Goal: Task Accomplishment & Management: Manage account settings

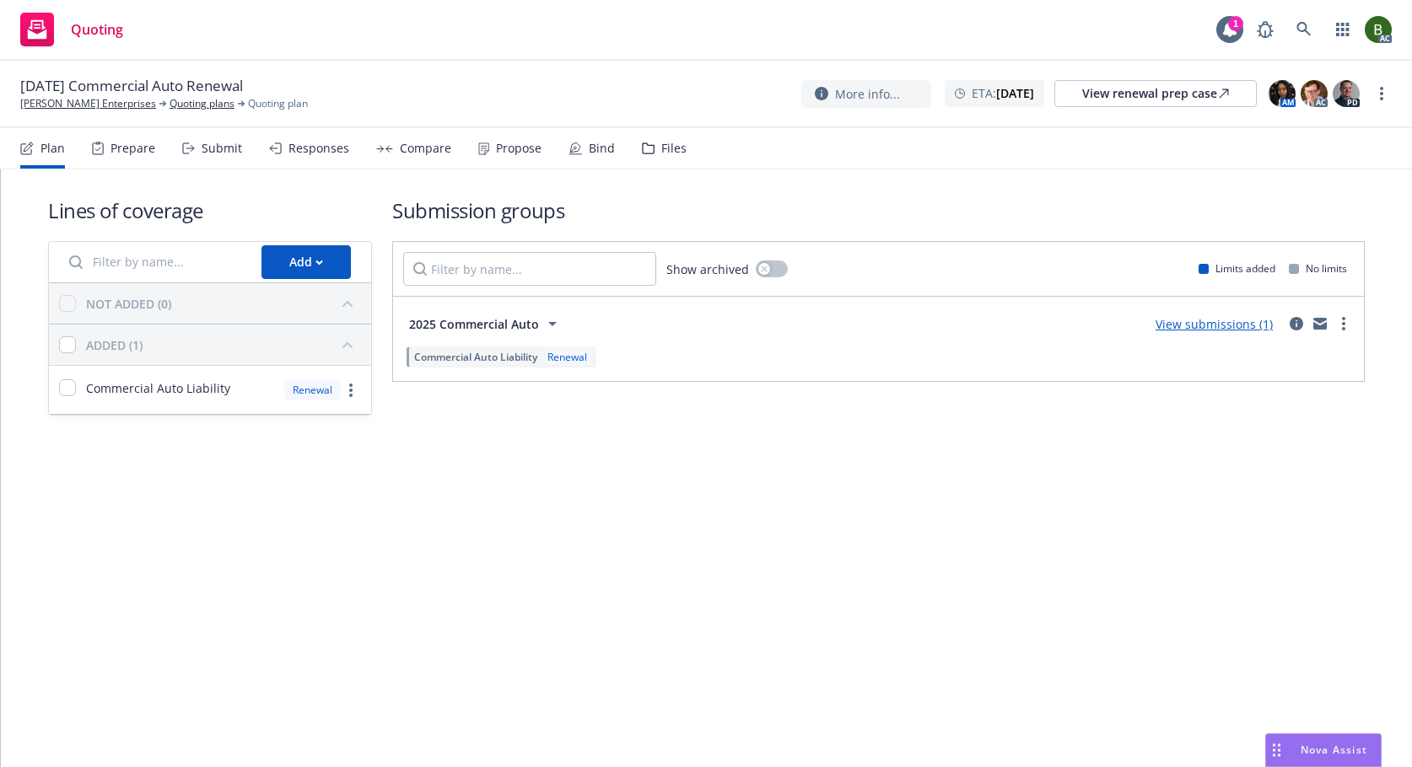
click at [662, 148] on div "Files" at bounding box center [673, 148] width 25 height 13
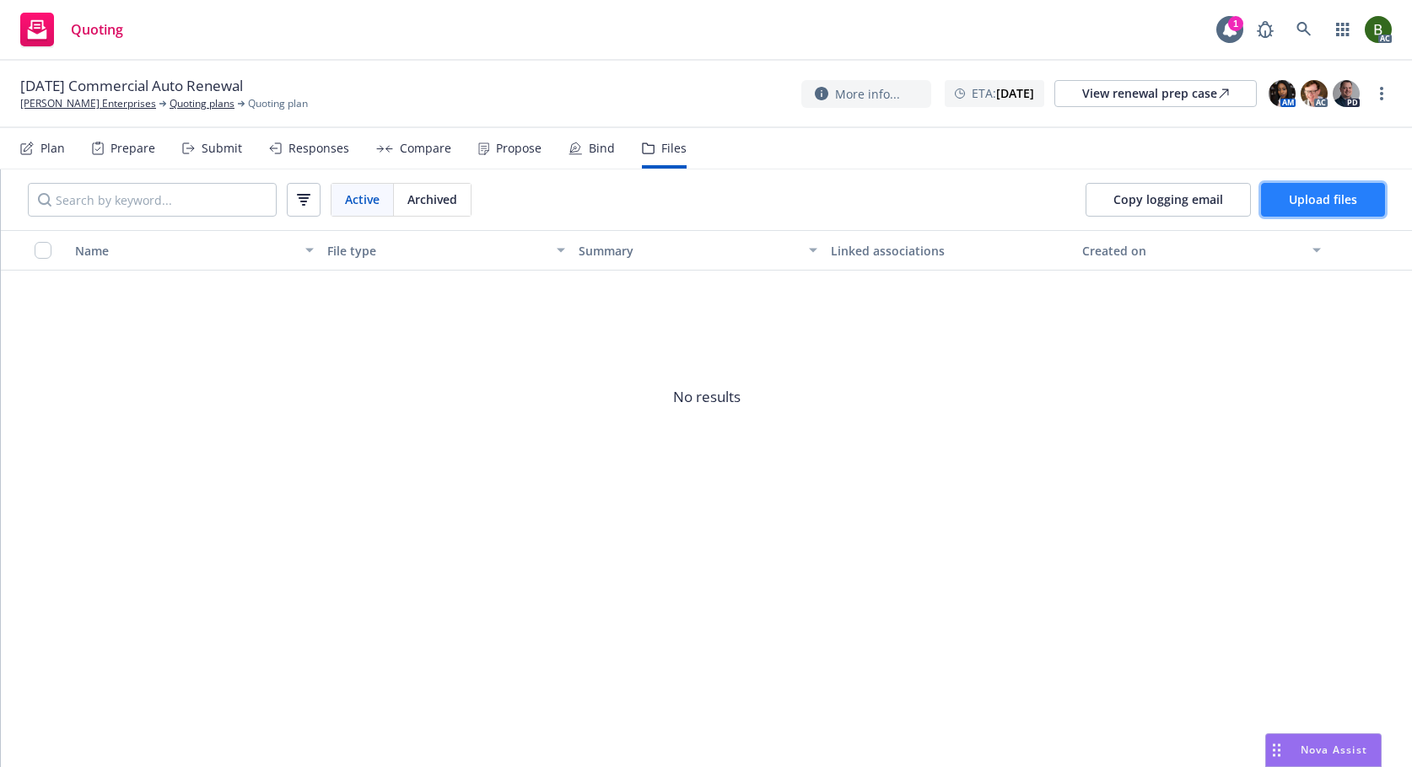
click at [1355, 202] on span "Upload files" at bounding box center [1323, 199] width 68 height 16
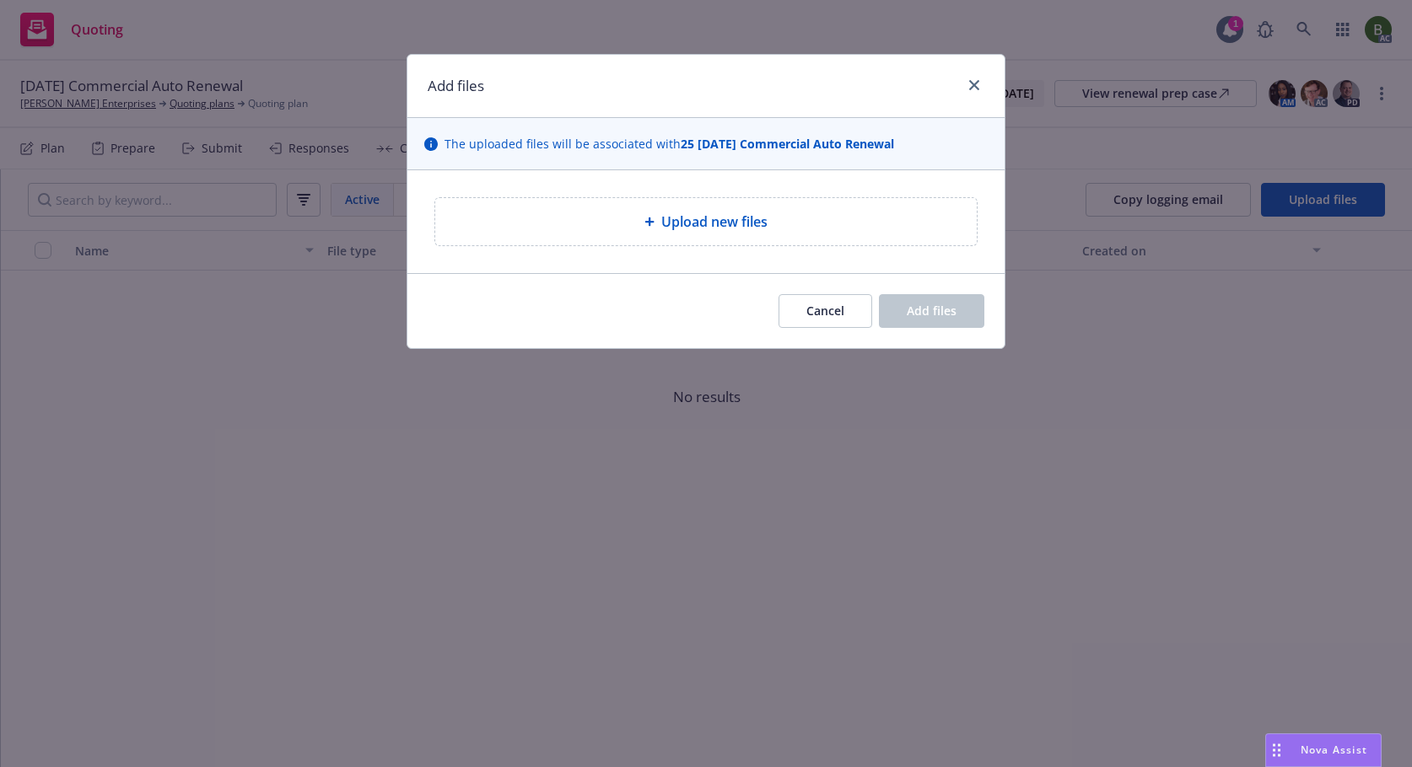
click at [659, 223] on div at bounding box center [652, 222] width 17 height 10
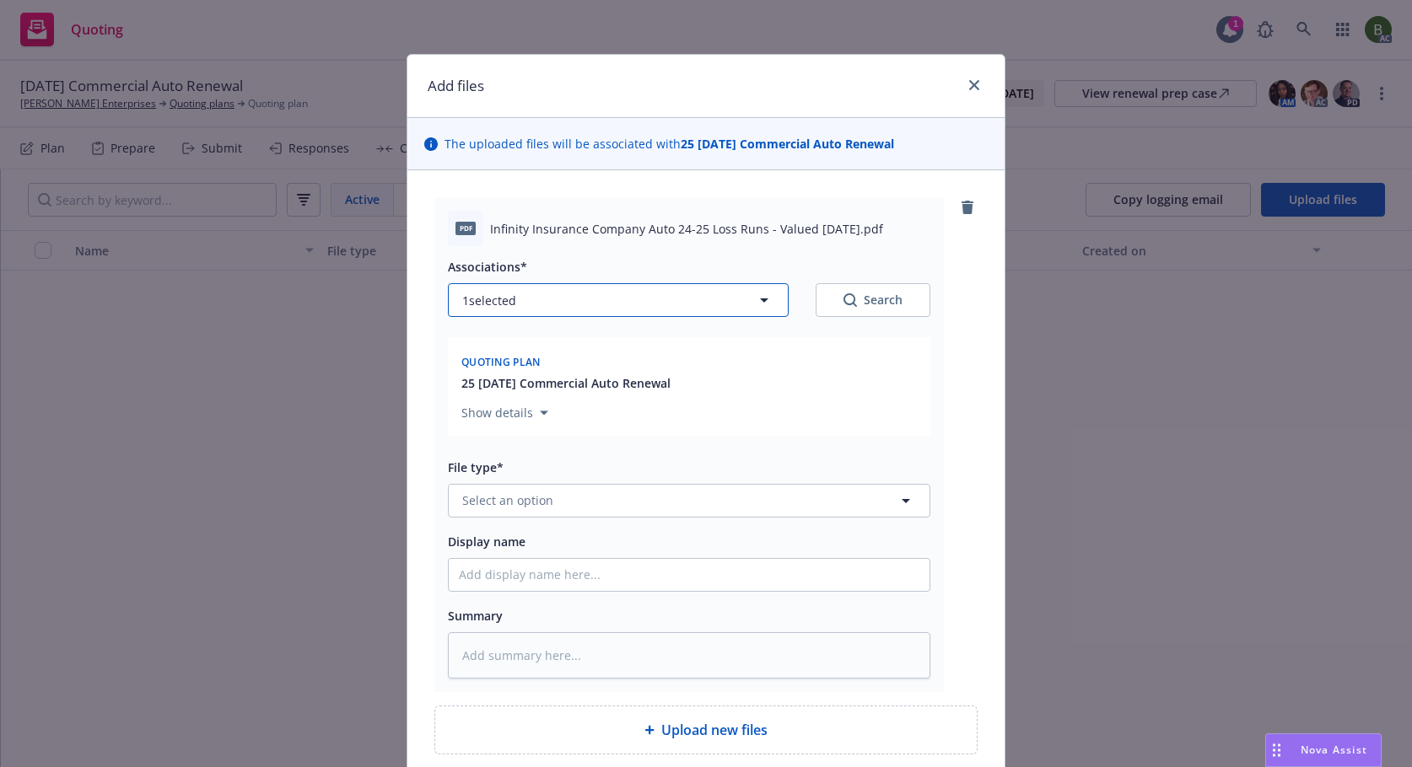
click at [536, 316] on button "1 selected" at bounding box center [618, 300] width 341 height 34
type textarea "x"
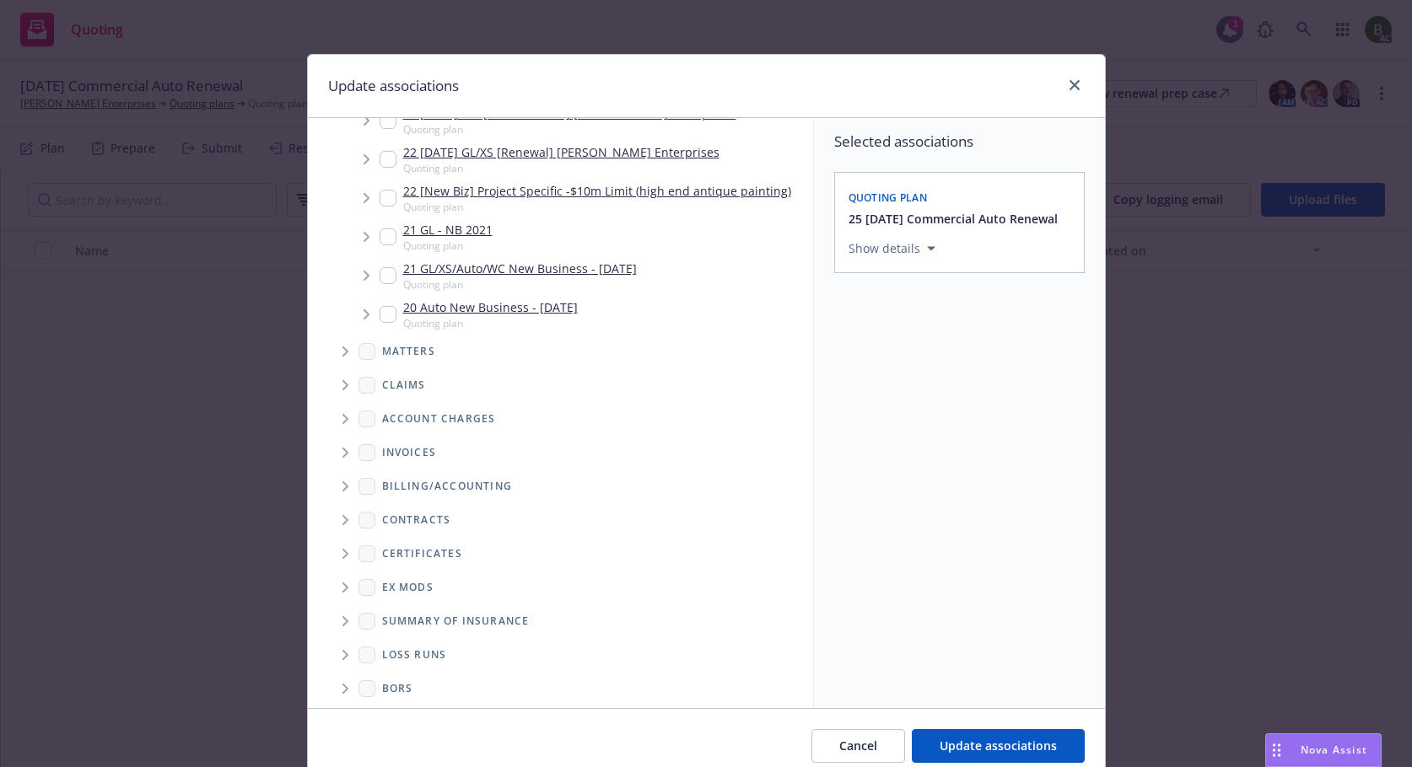
scroll to position [589, 0]
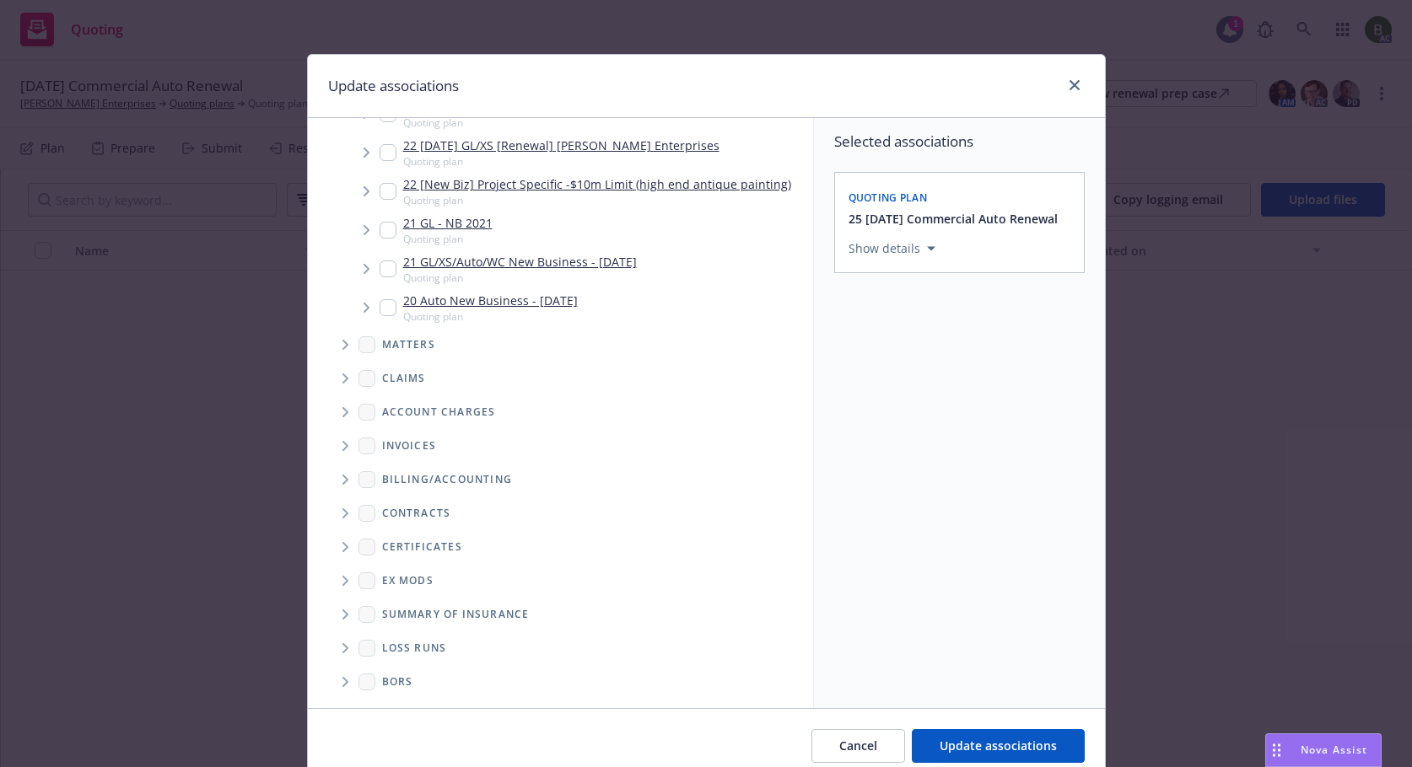
click at [342, 648] on icon "Folder Tree Example" at bounding box center [345, 648] width 7 height 10
click at [385, 702] on input "Folder Tree Example" at bounding box center [390, 708] width 17 height 17
checkbox input "true"
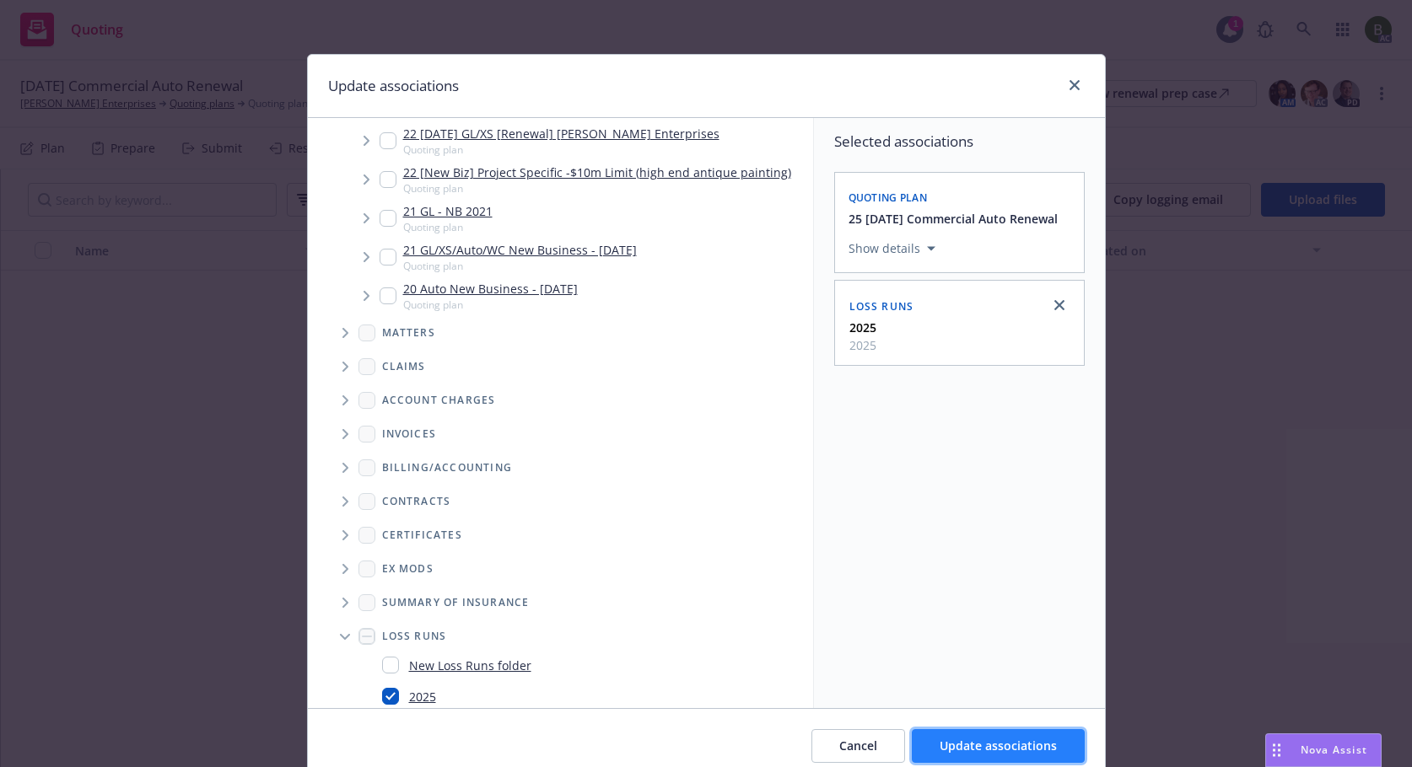
click at [964, 752] on span "Update associations" at bounding box center [997, 746] width 117 height 16
type textarea "x"
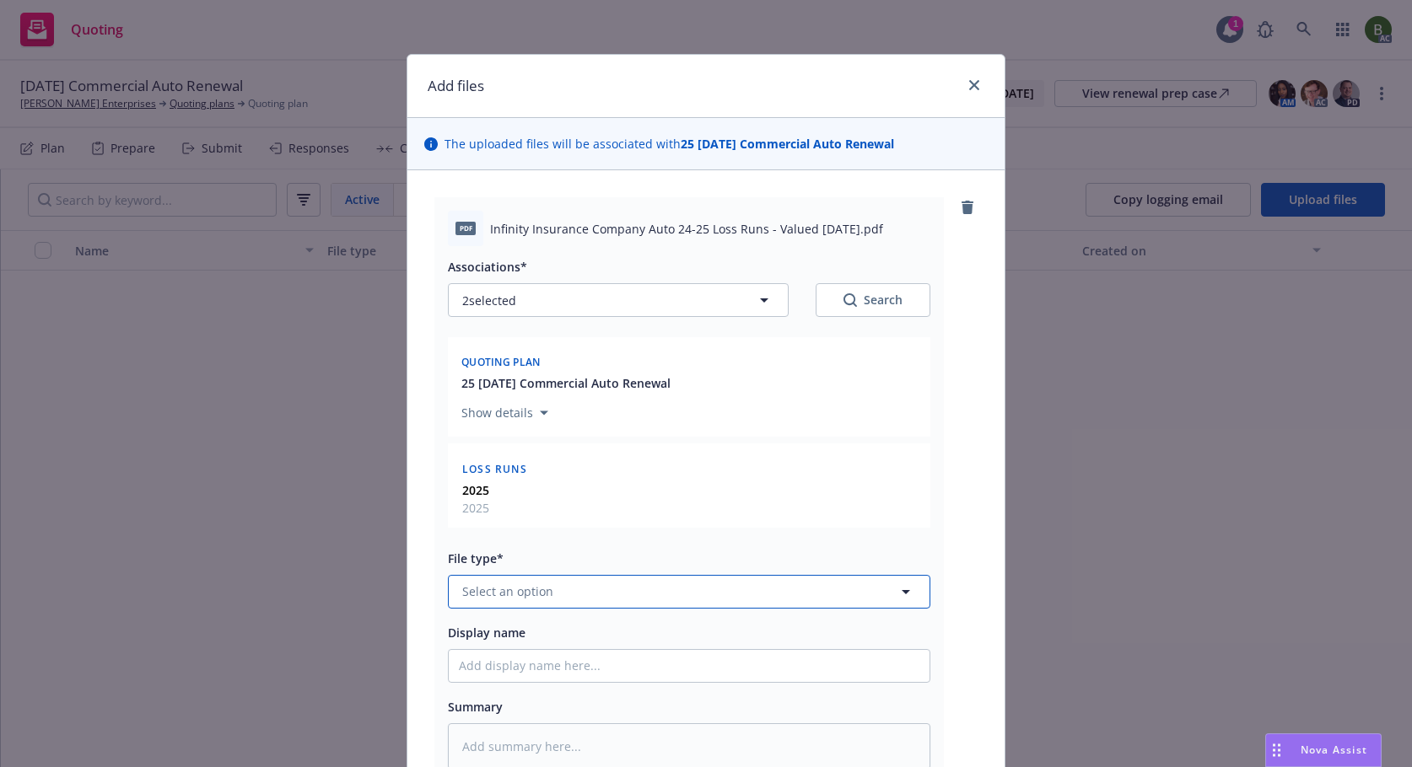
click at [695, 602] on button "Select an option" at bounding box center [689, 592] width 482 height 34
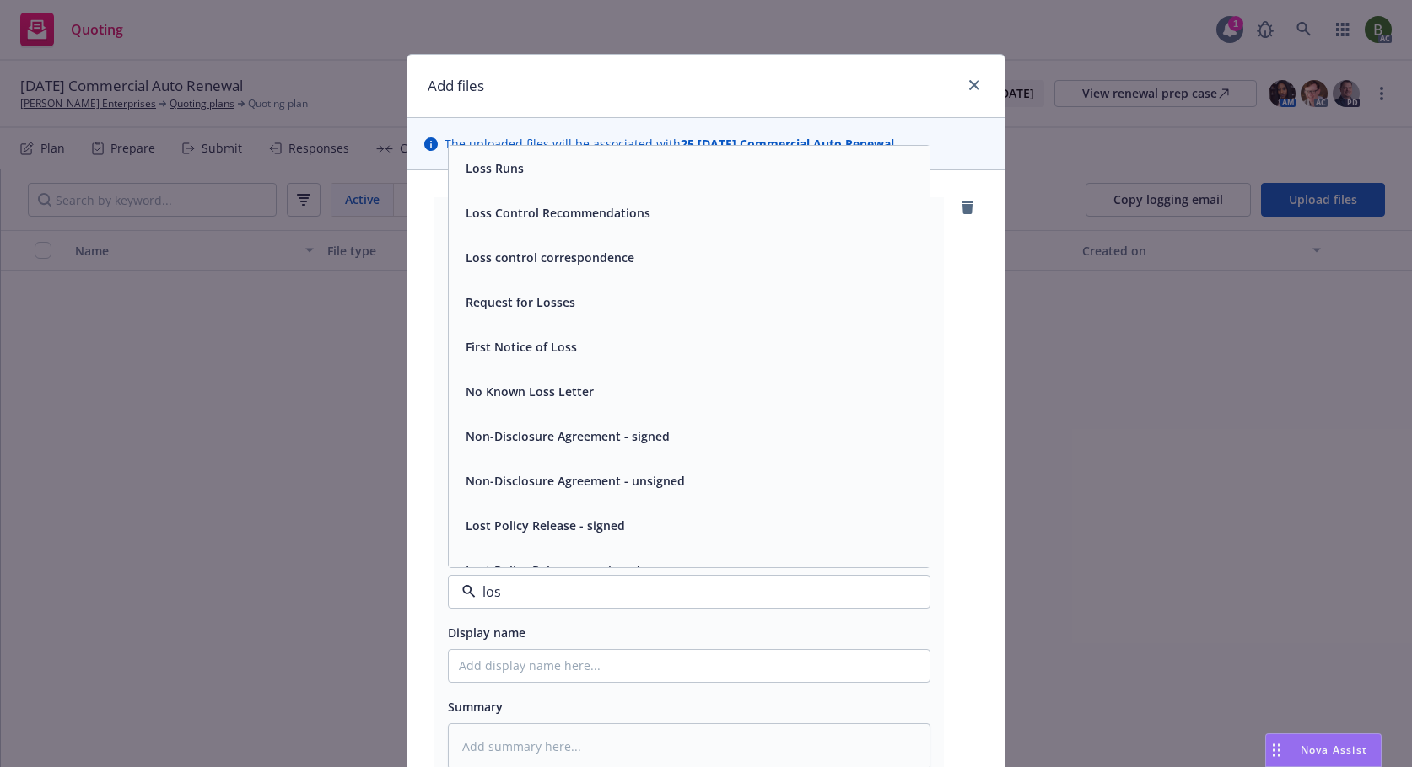
type input "loss"
click at [530, 180] on div "Loss Runs" at bounding box center [689, 168] width 481 height 45
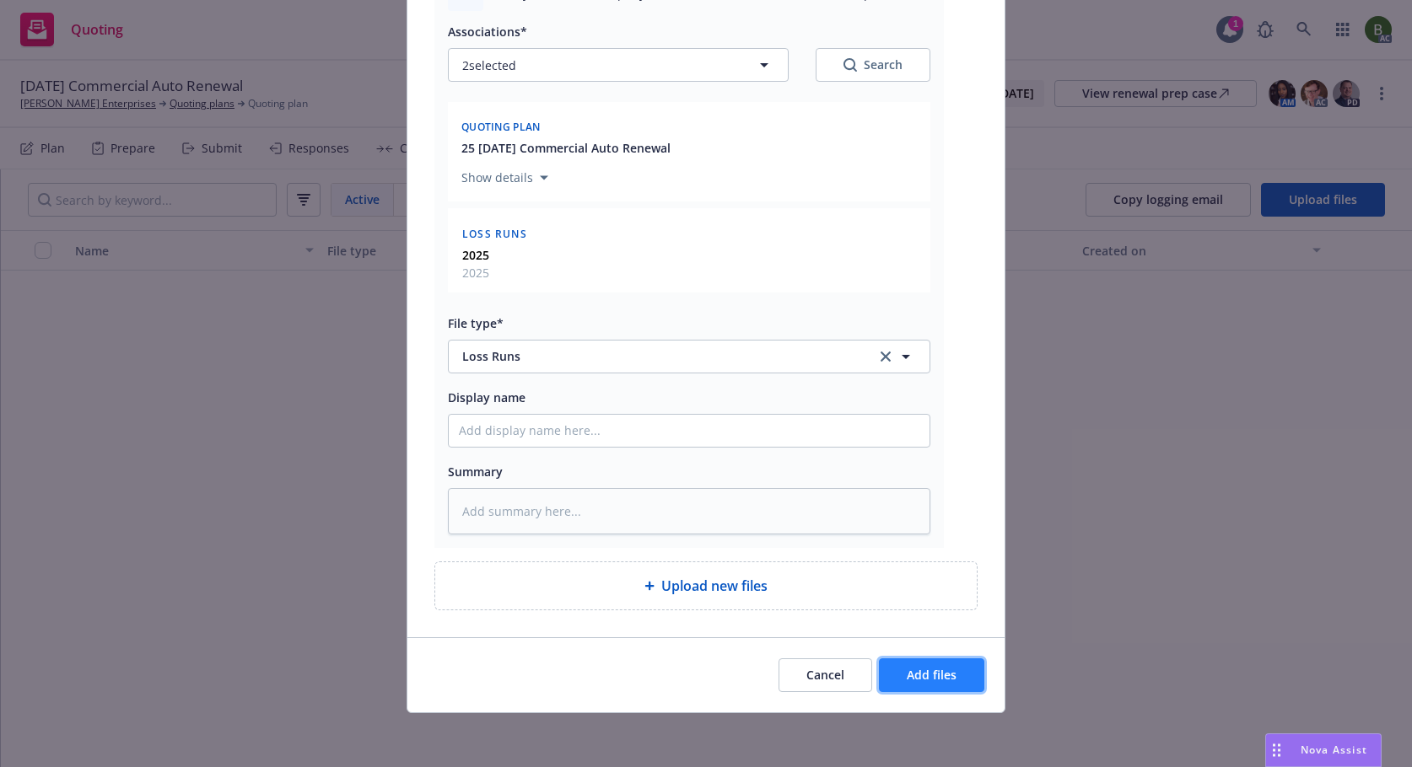
click at [947, 681] on span "Add files" at bounding box center [932, 675] width 50 height 16
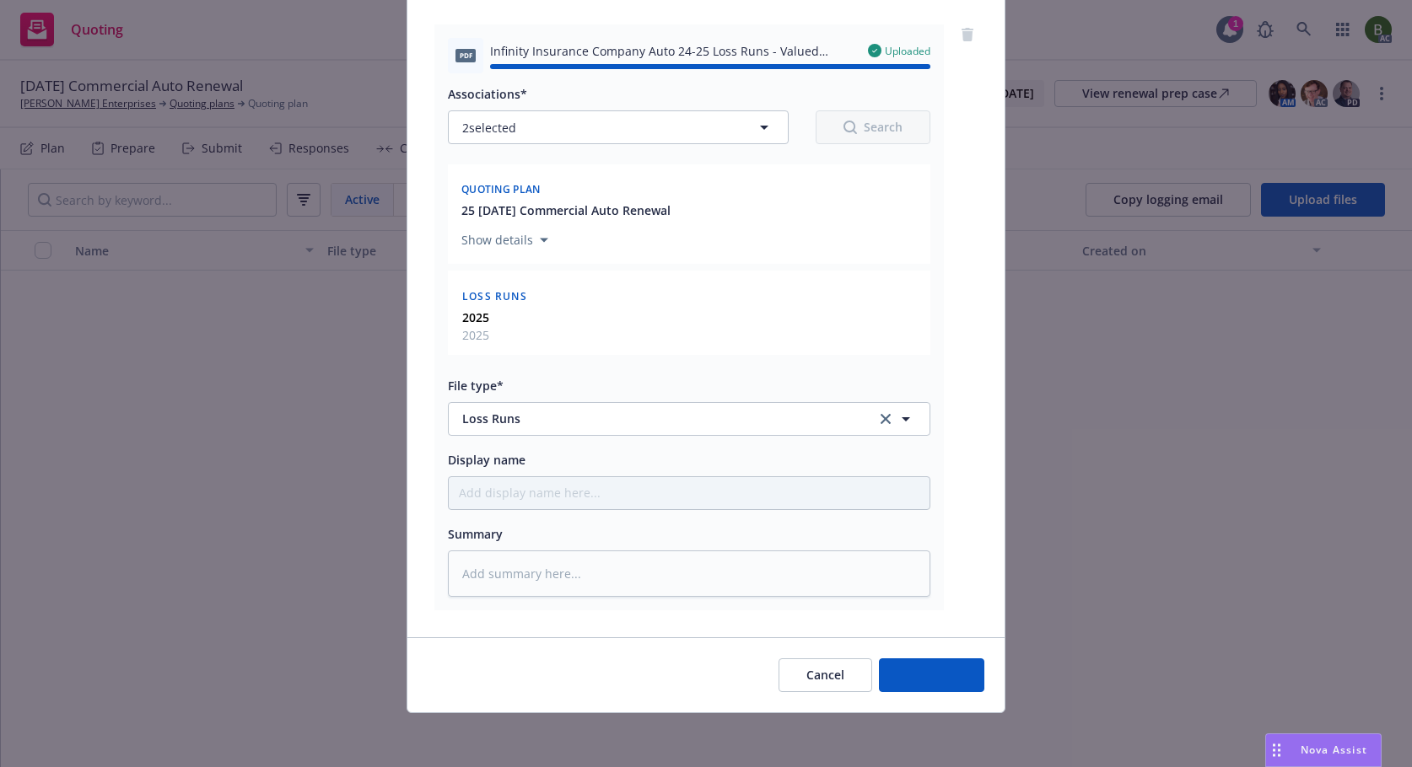
type textarea "x"
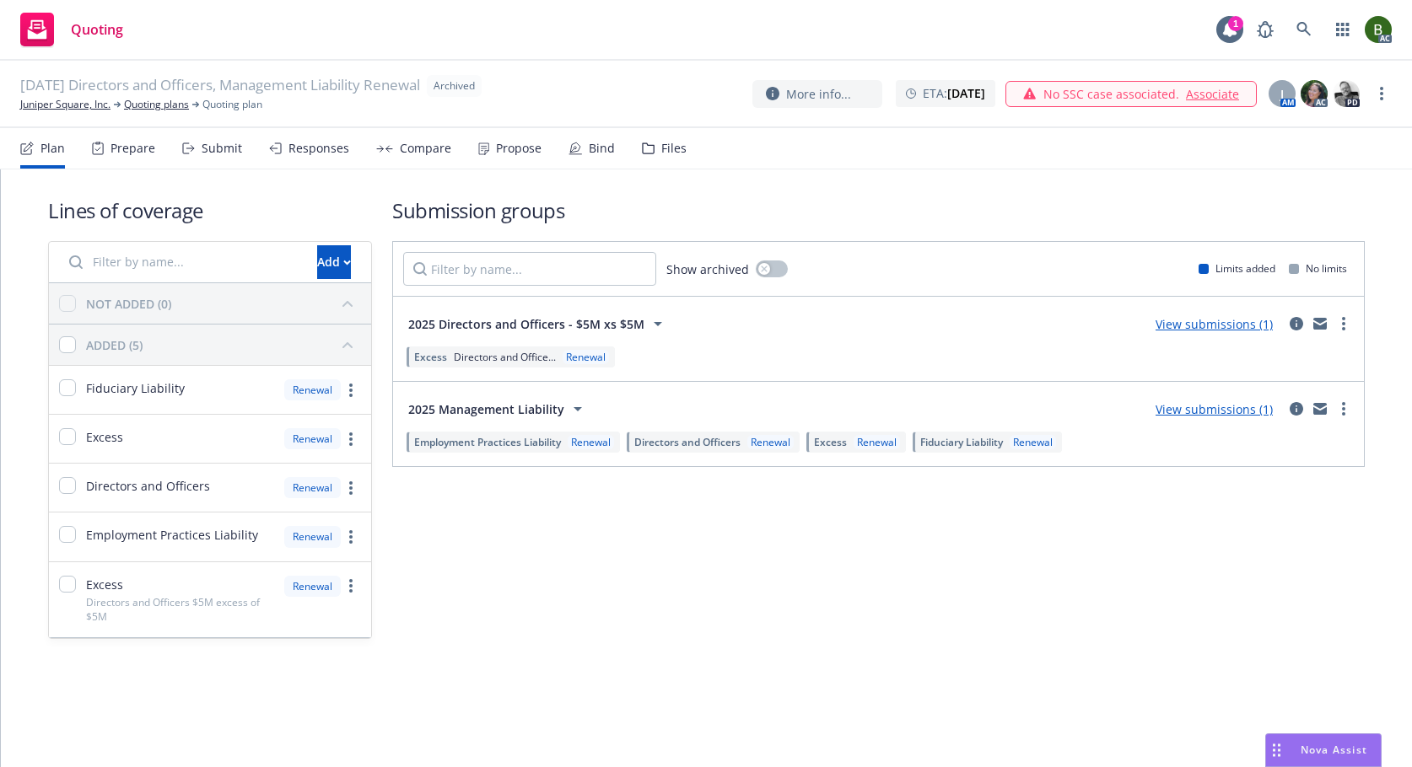
click at [661, 153] on div "Files" at bounding box center [673, 148] width 25 height 13
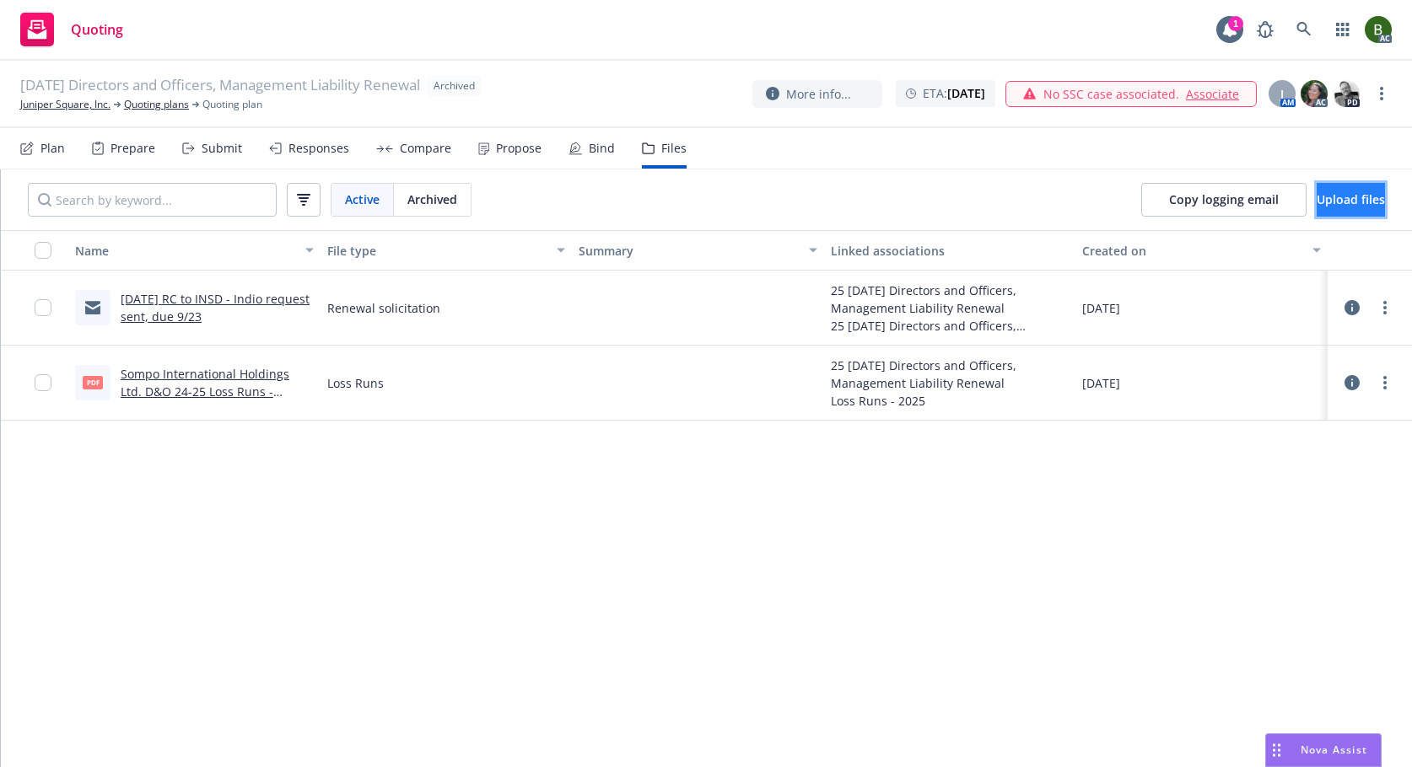
click at [1323, 204] on span "Upload files" at bounding box center [1350, 199] width 68 height 16
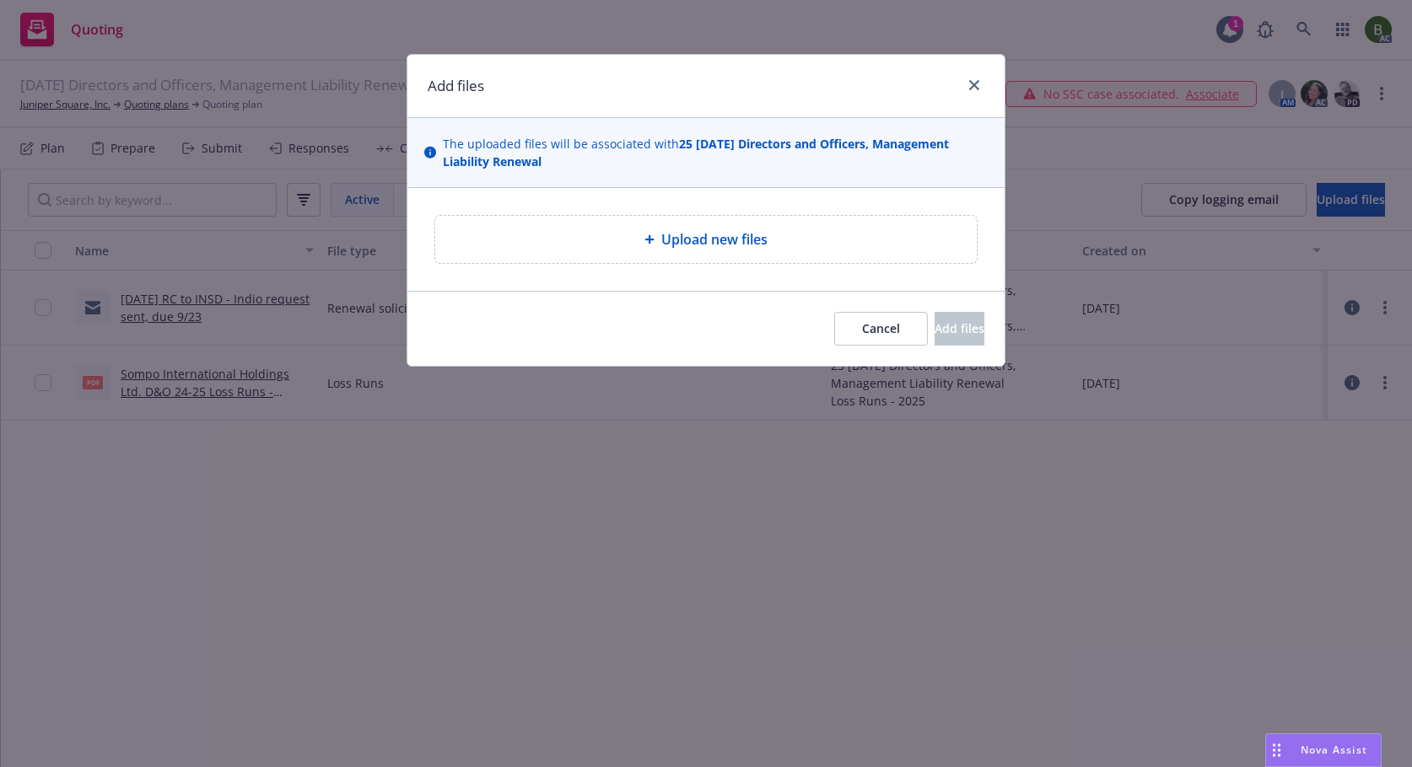
click at [654, 240] on icon at bounding box center [649, 239] width 10 height 10
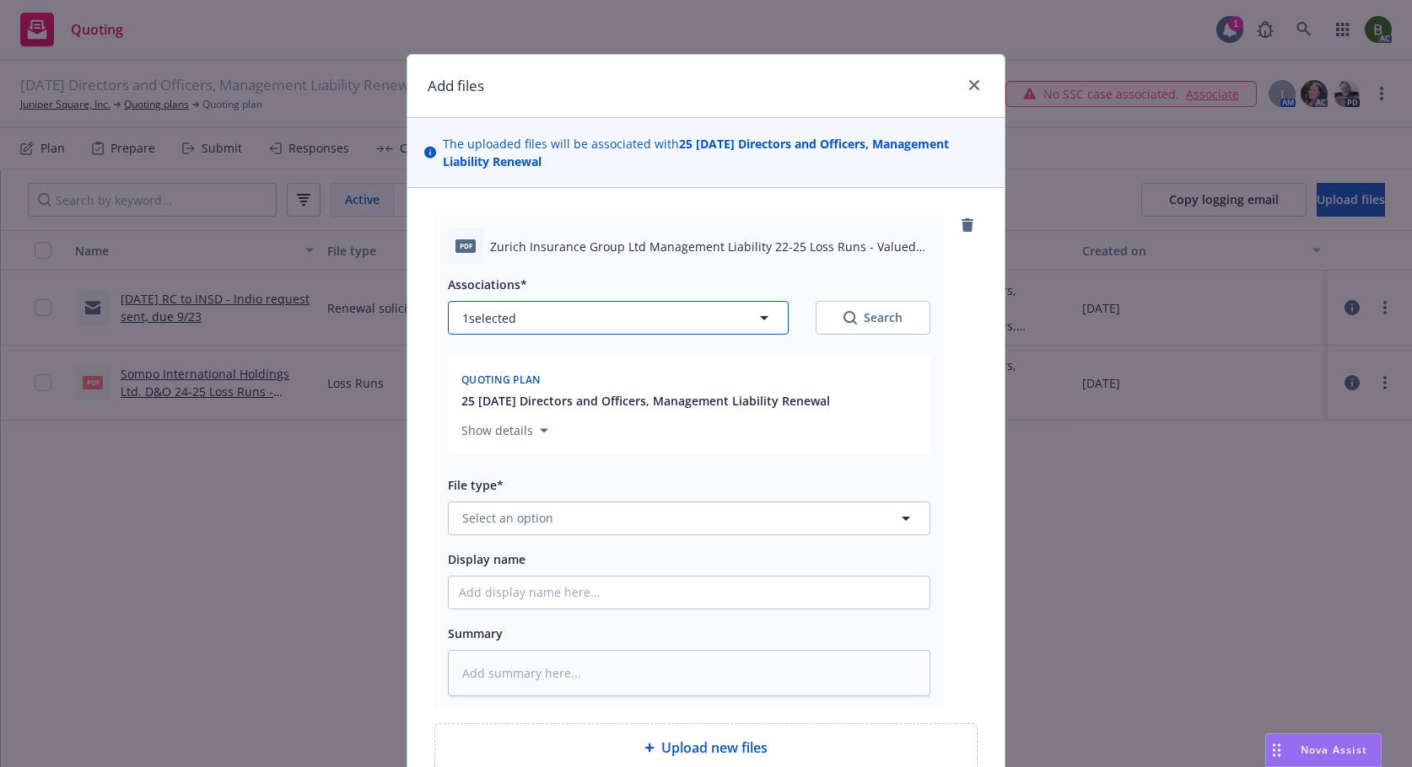
click at [560, 317] on button "1 selected" at bounding box center [618, 318] width 341 height 34
type textarea "x"
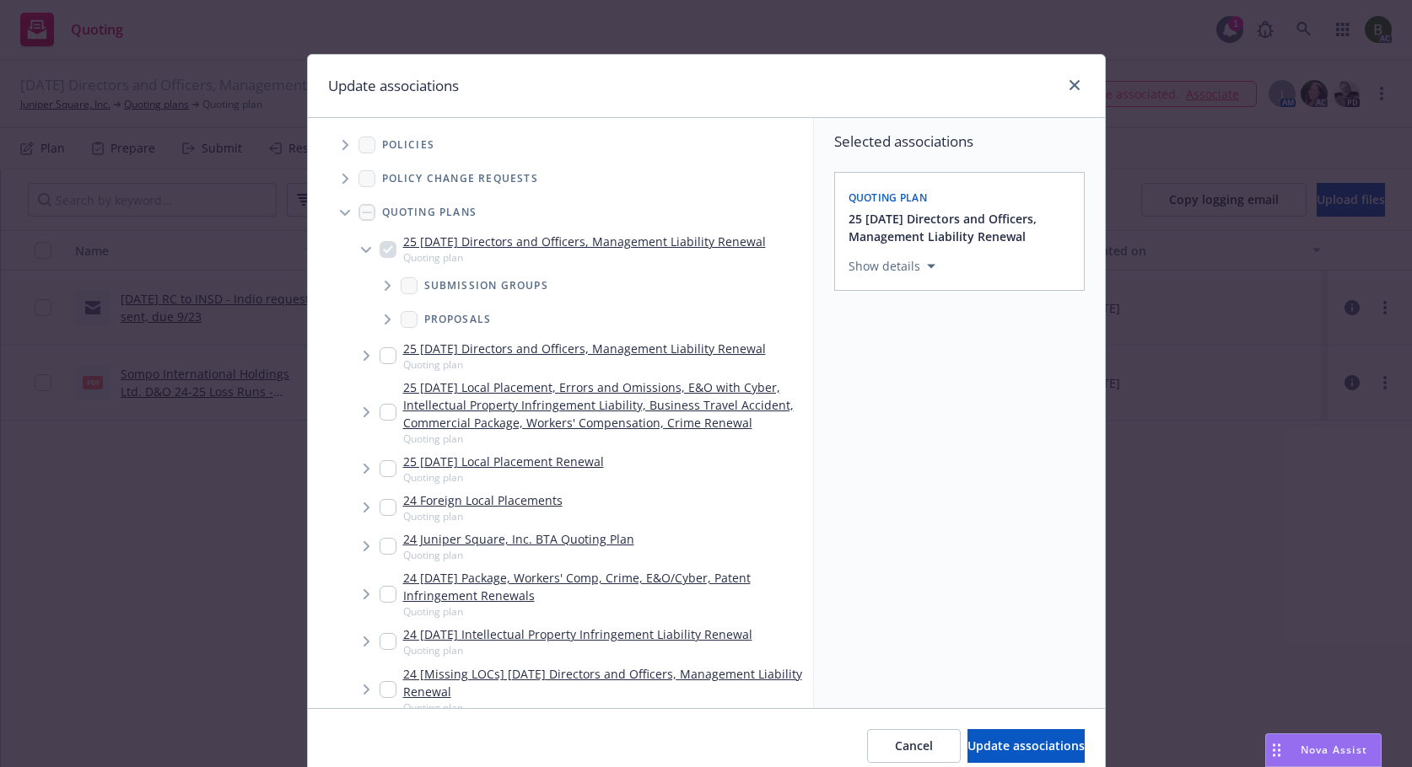
scroll to position [390, 0]
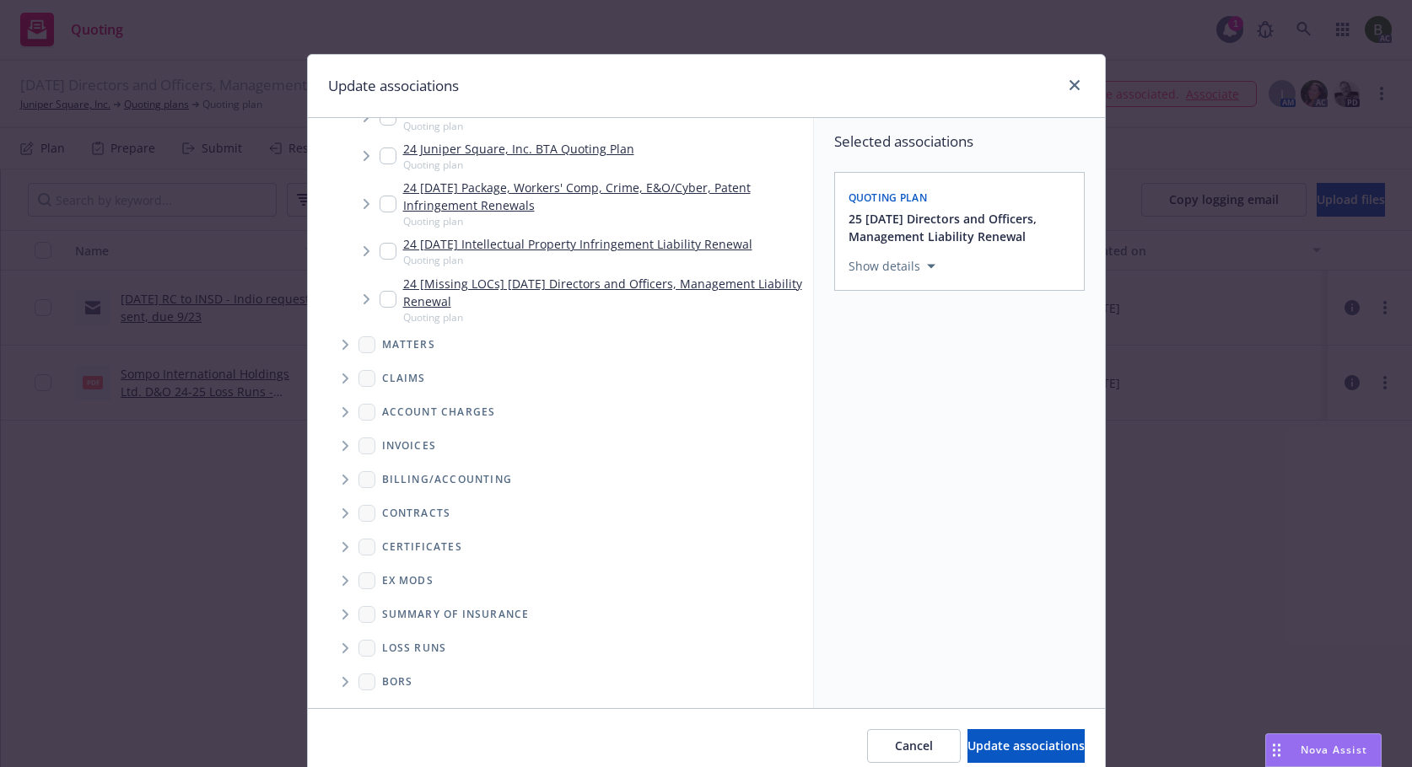
click at [337, 654] on span "Folder Tree Example" at bounding box center [344, 648] width 27 height 27
click at [390, 705] on div "2025" at bounding box center [409, 709] width 54 height 24
checkbox input "true"
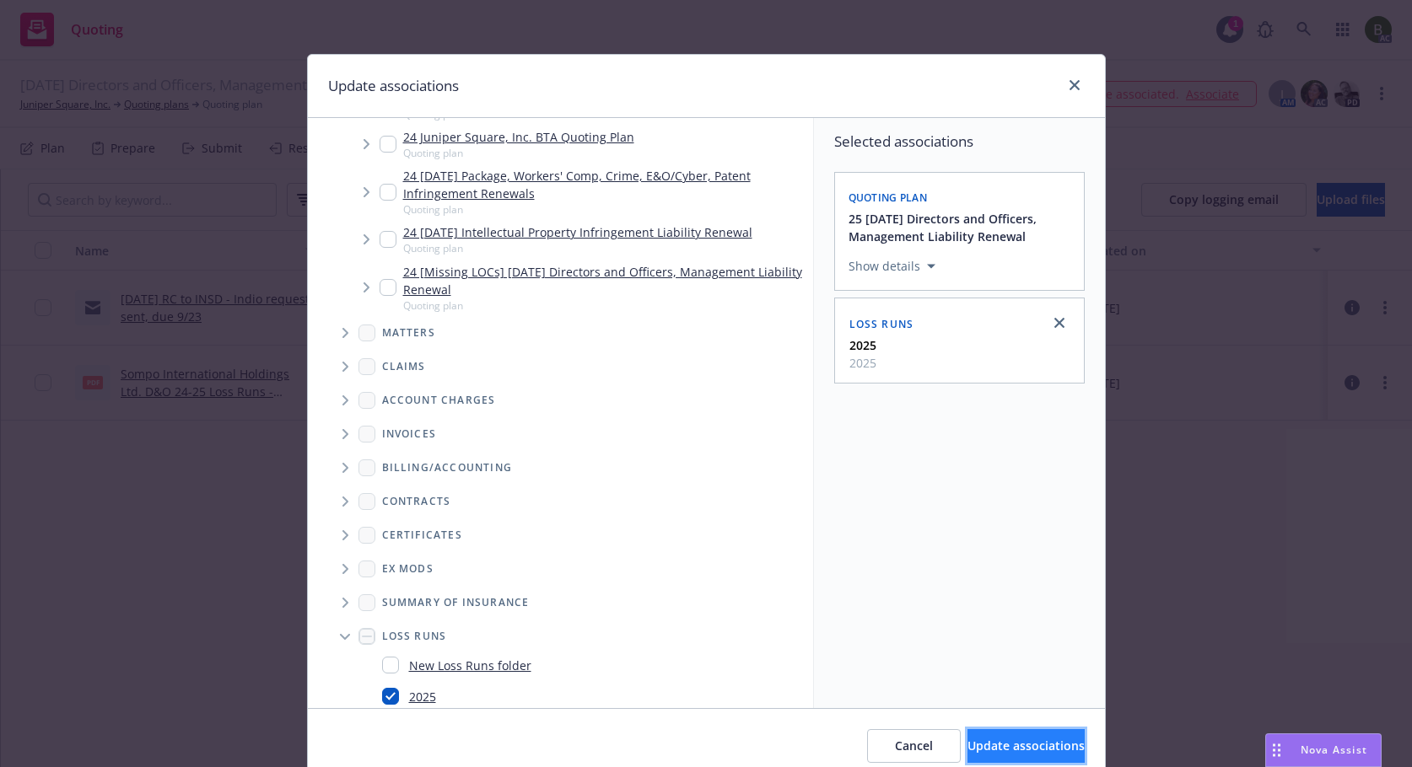
click at [992, 737] on button "Update associations" at bounding box center [1025, 746] width 117 height 34
type textarea "x"
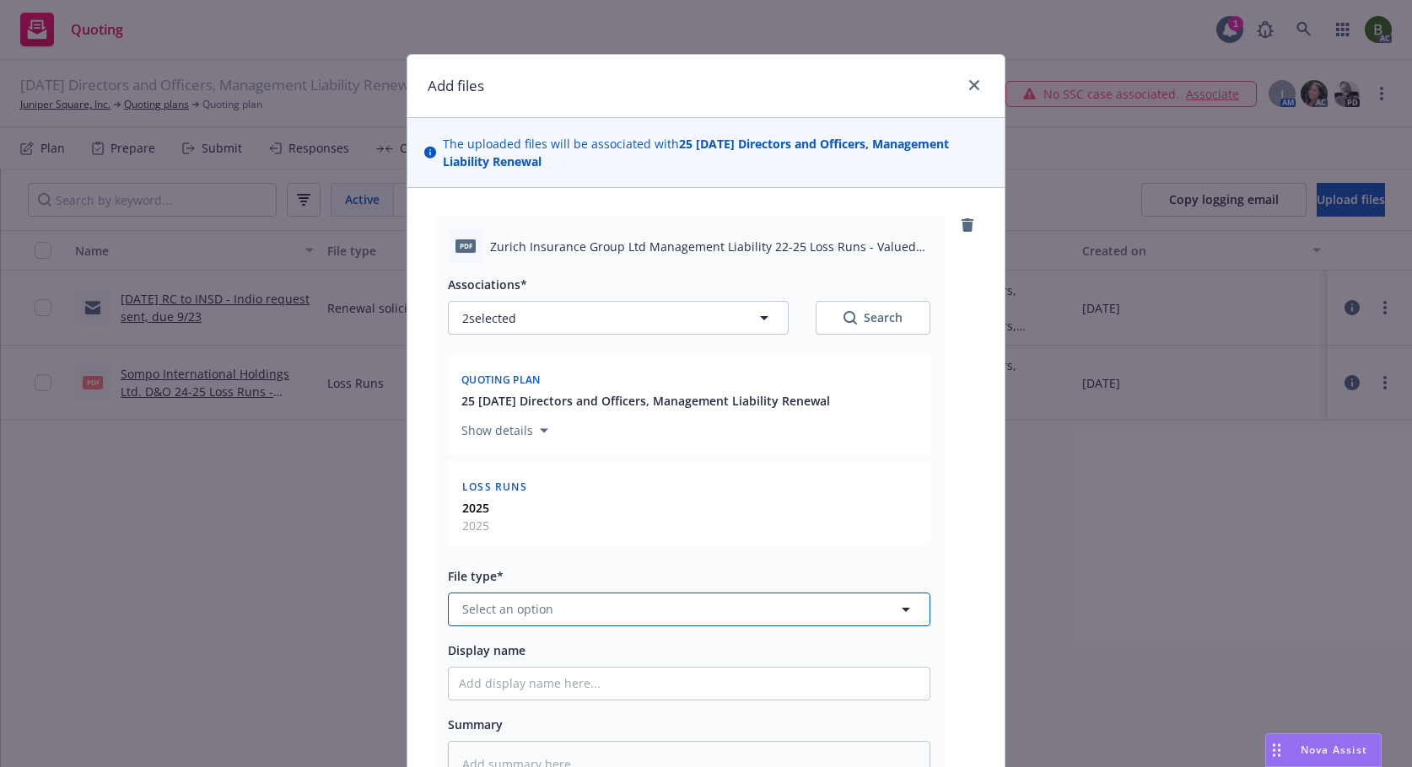
click at [587, 620] on button "Select an option" at bounding box center [689, 610] width 482 height 34
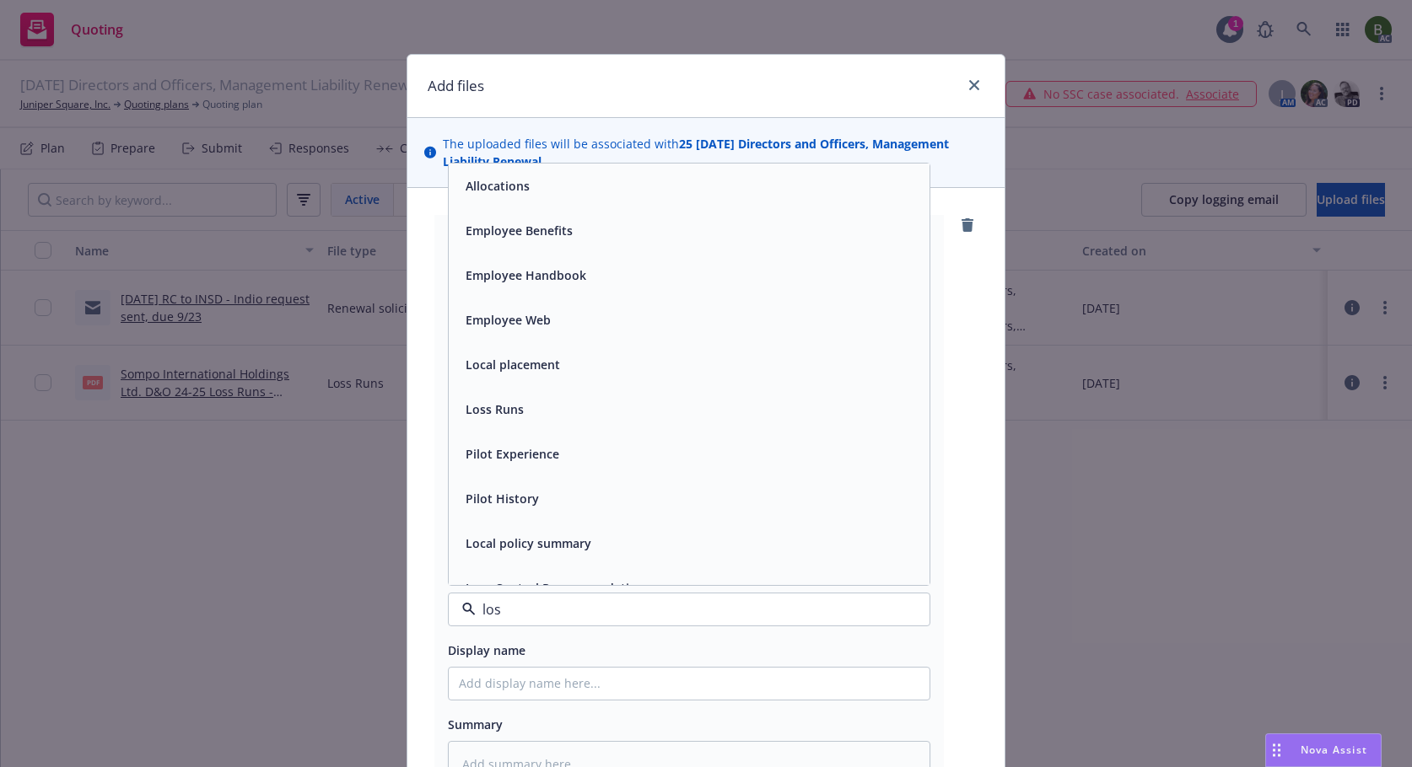
type input "loss"
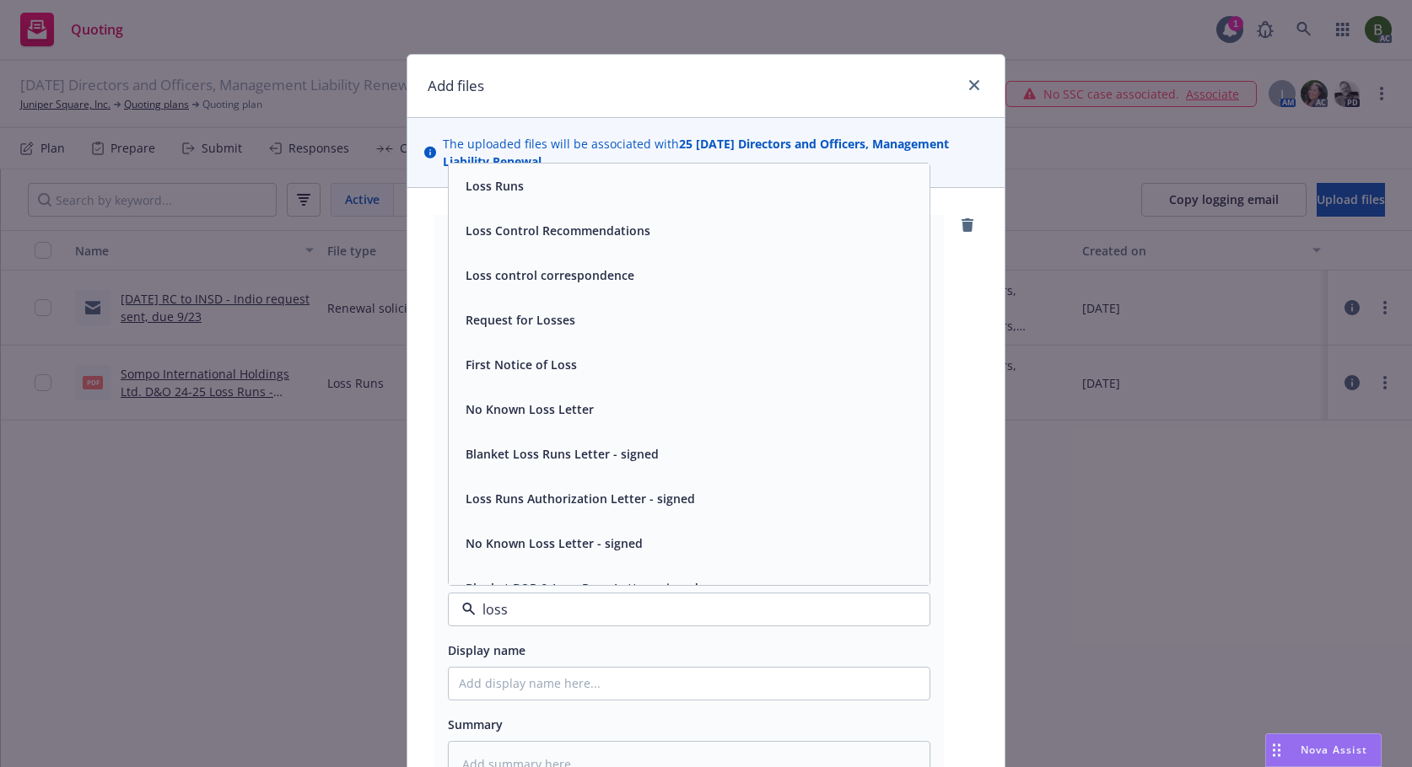
click at [505, 186] on span "Loss Runs" at bounding box center [495, 186] width 58 height 18
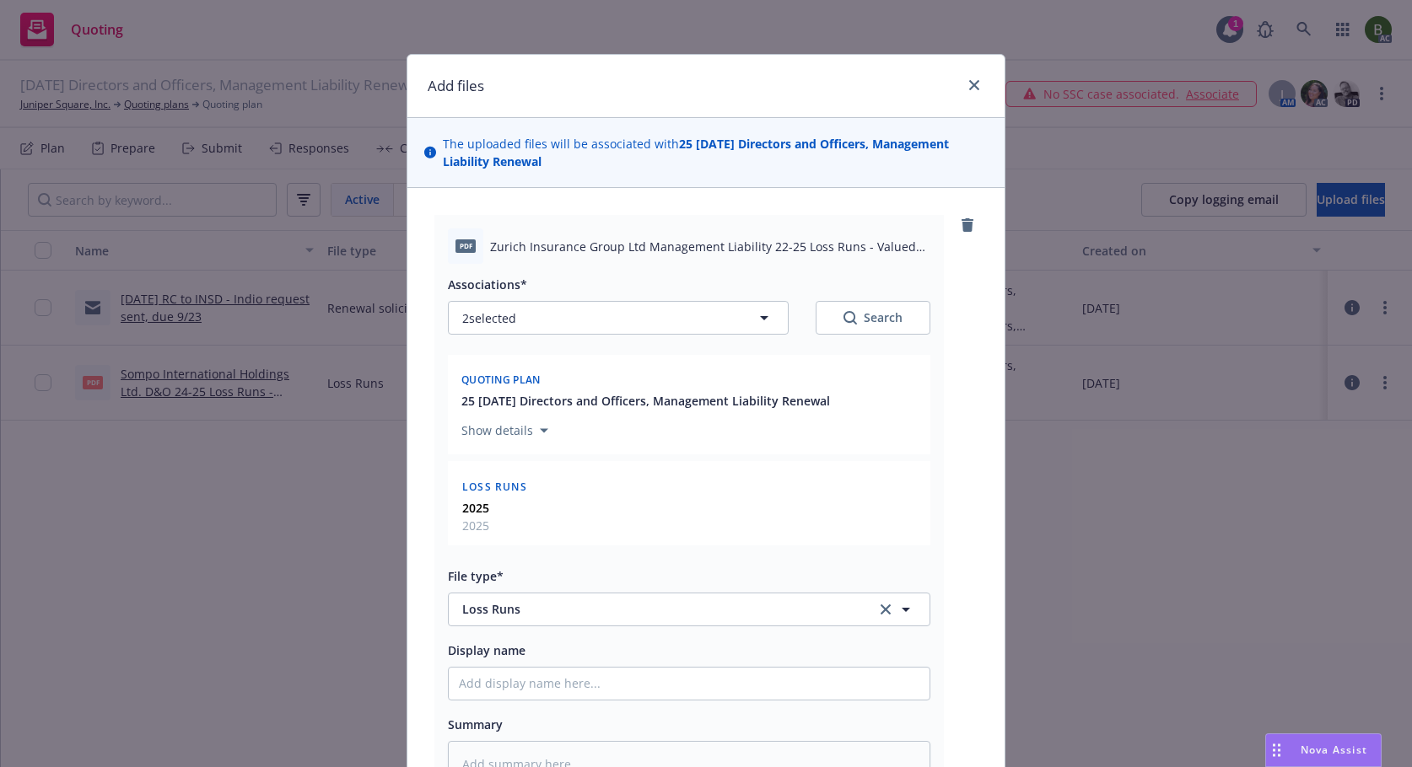
scroll to position [253, 0]
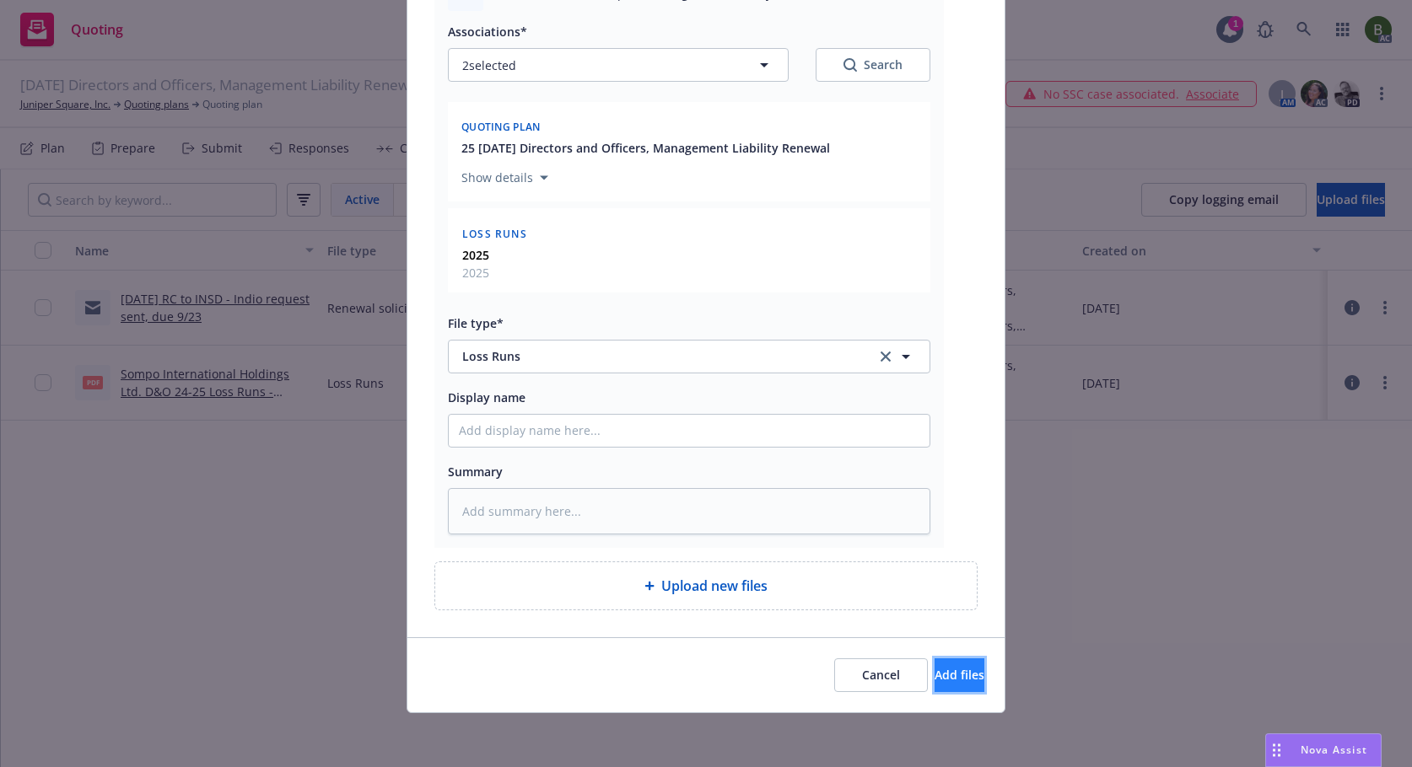
click at [934, 678] on span "Add files" at bounding box center [959, 675] width 50 height 16
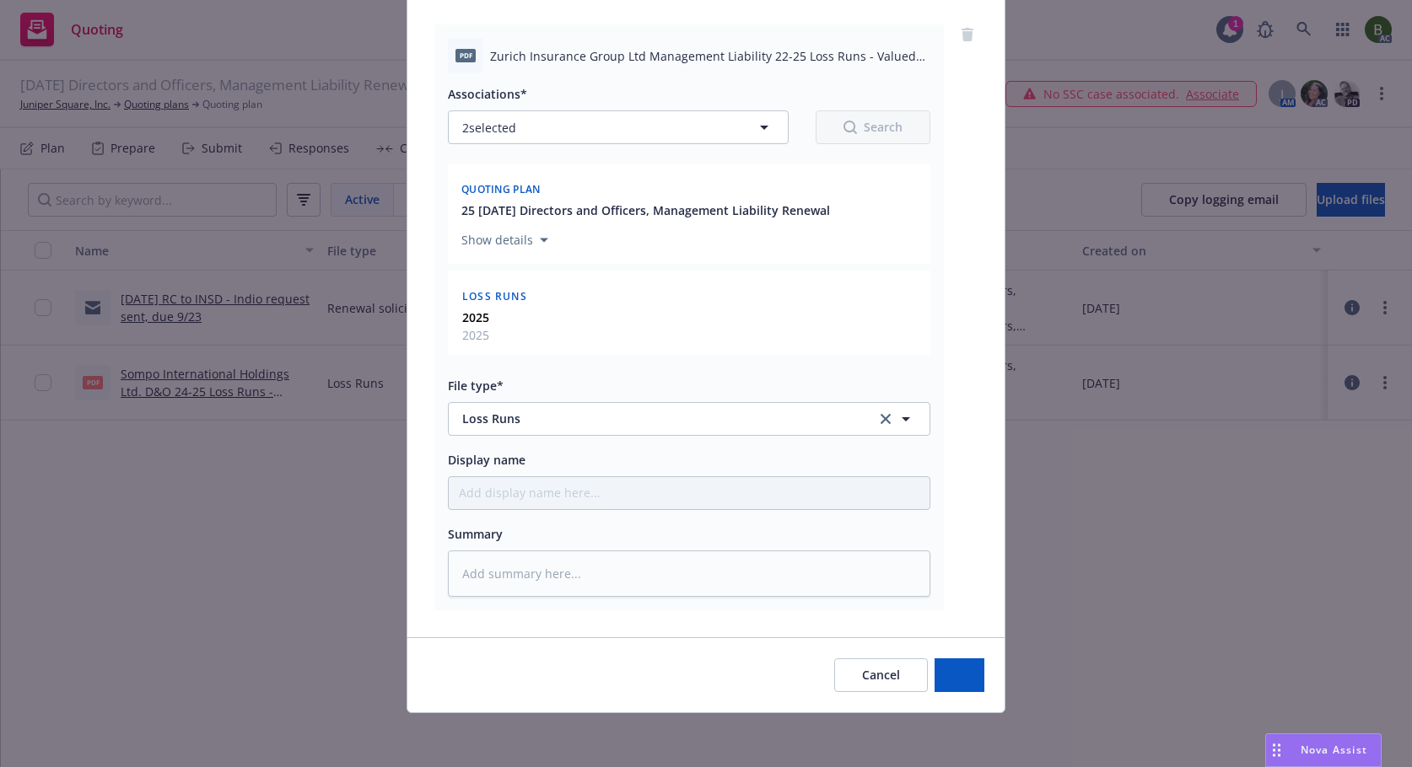
scroll to position [191, 0]
type textarea "x"
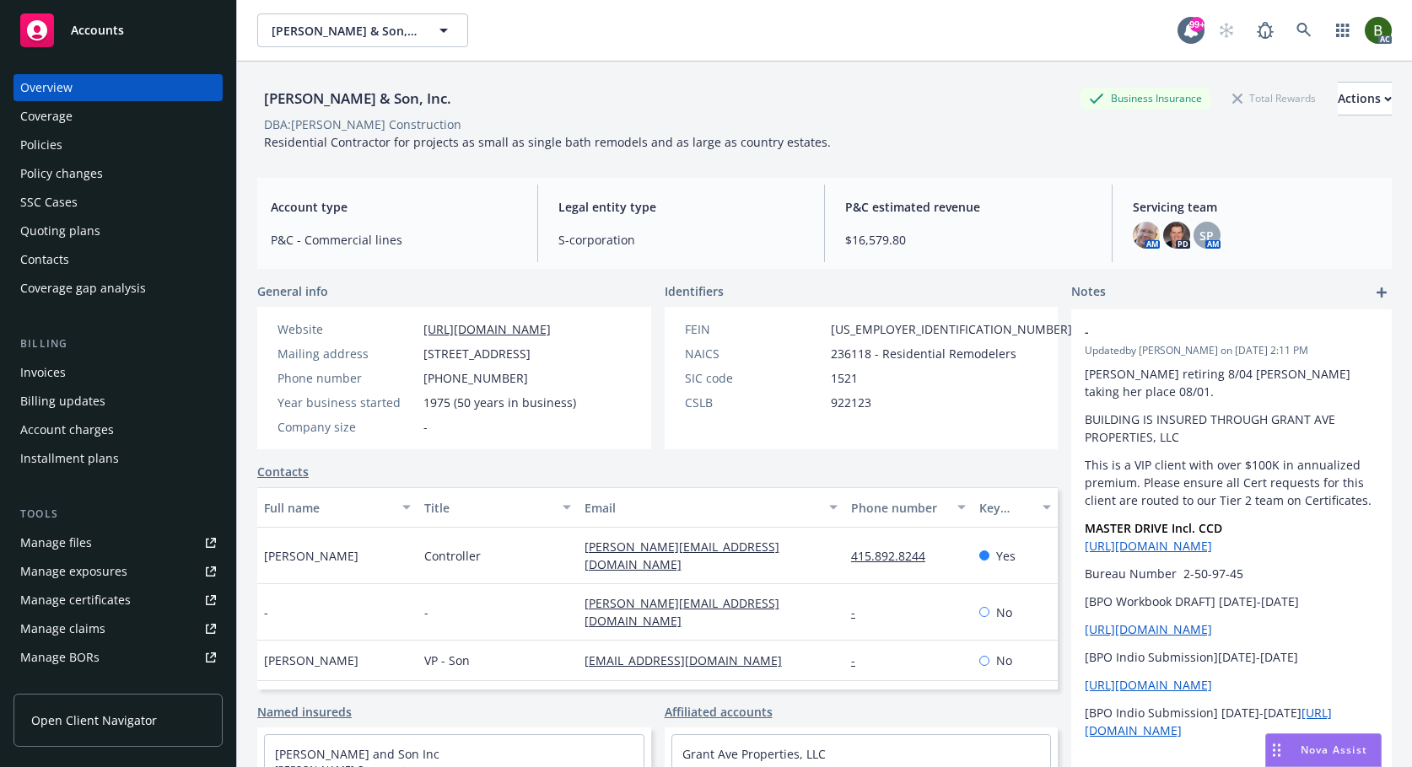
click at [78, 537] on div "Manage files" at bounding box center [56, 543] width 72 height 27
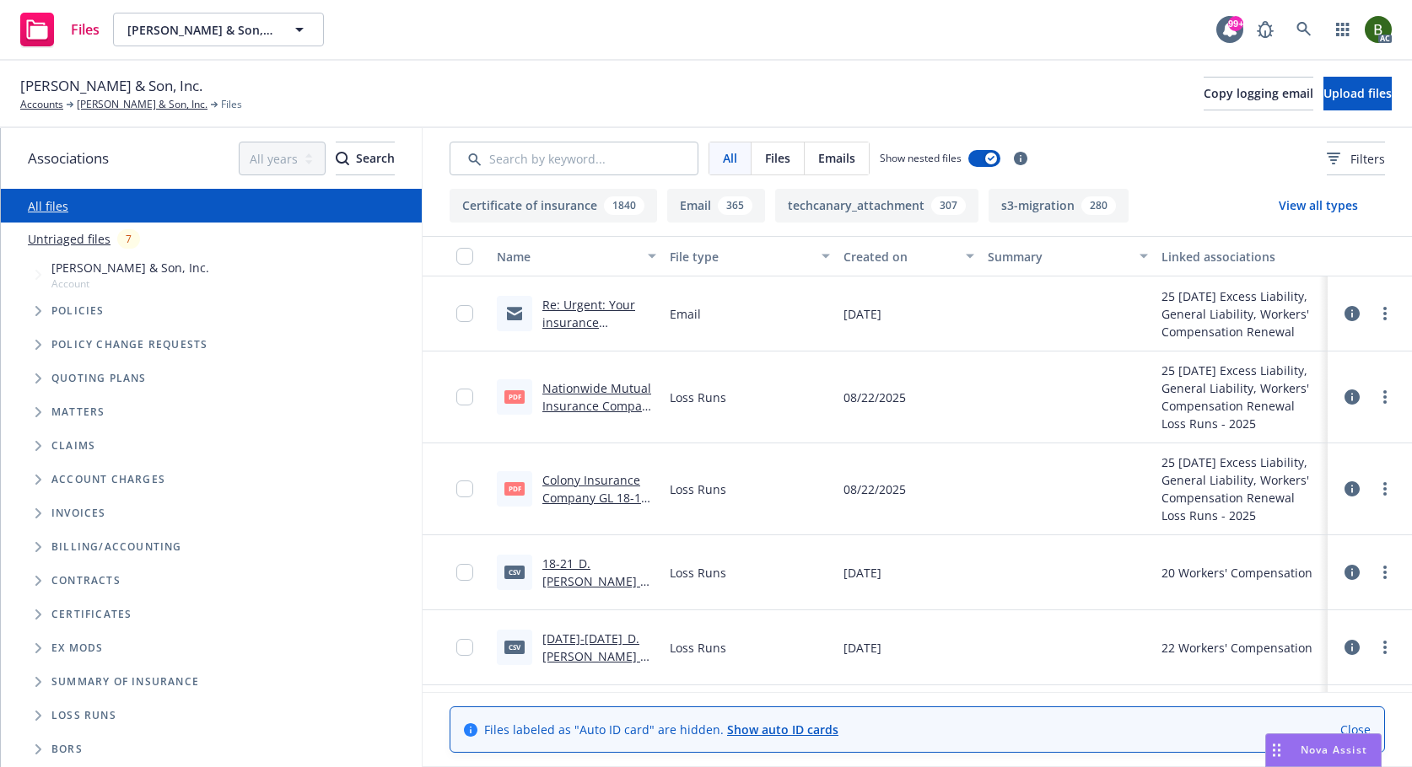
click at [1344, 393] on icon at bounding box center [1351, 397] width 15 height 15
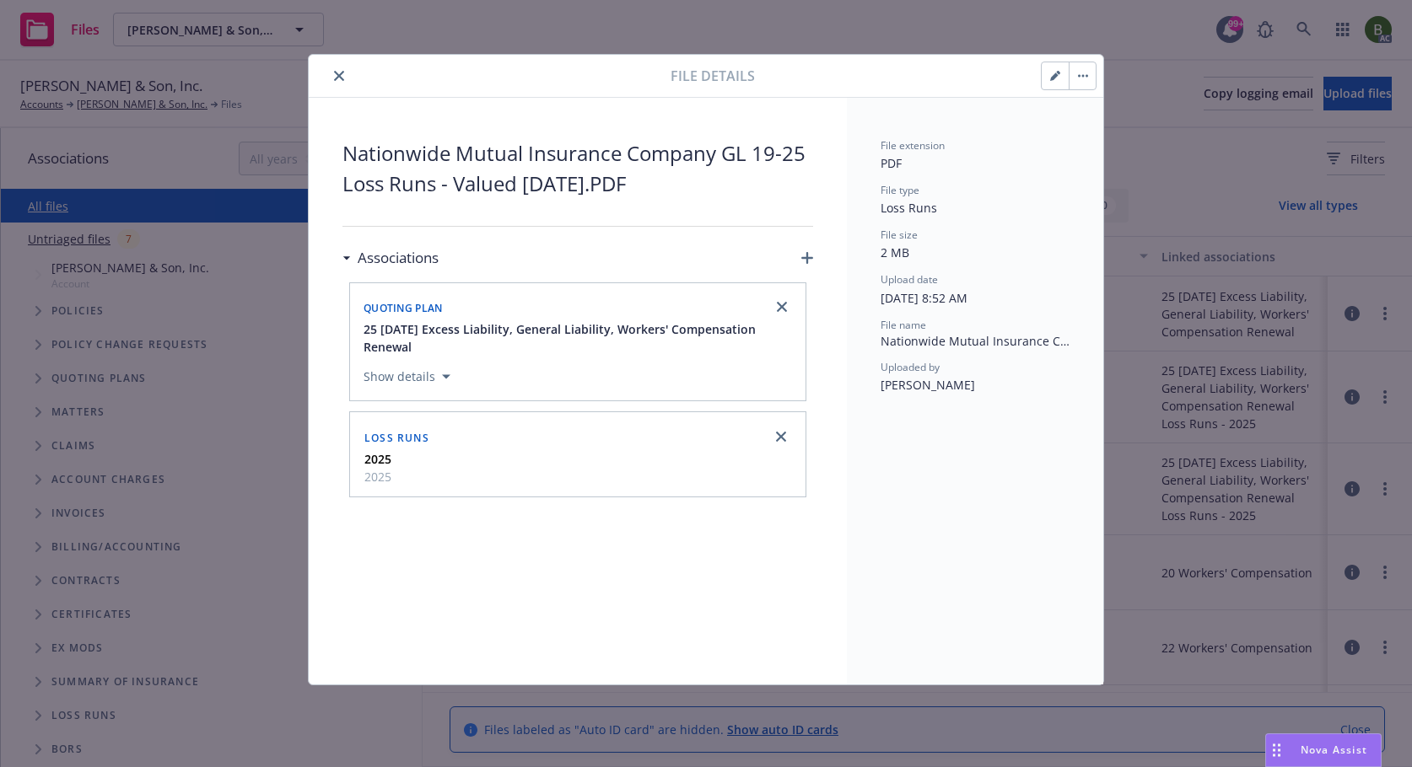
click at [344, 74] on button "close" at bounding box center [339, 76] width 20 height 20
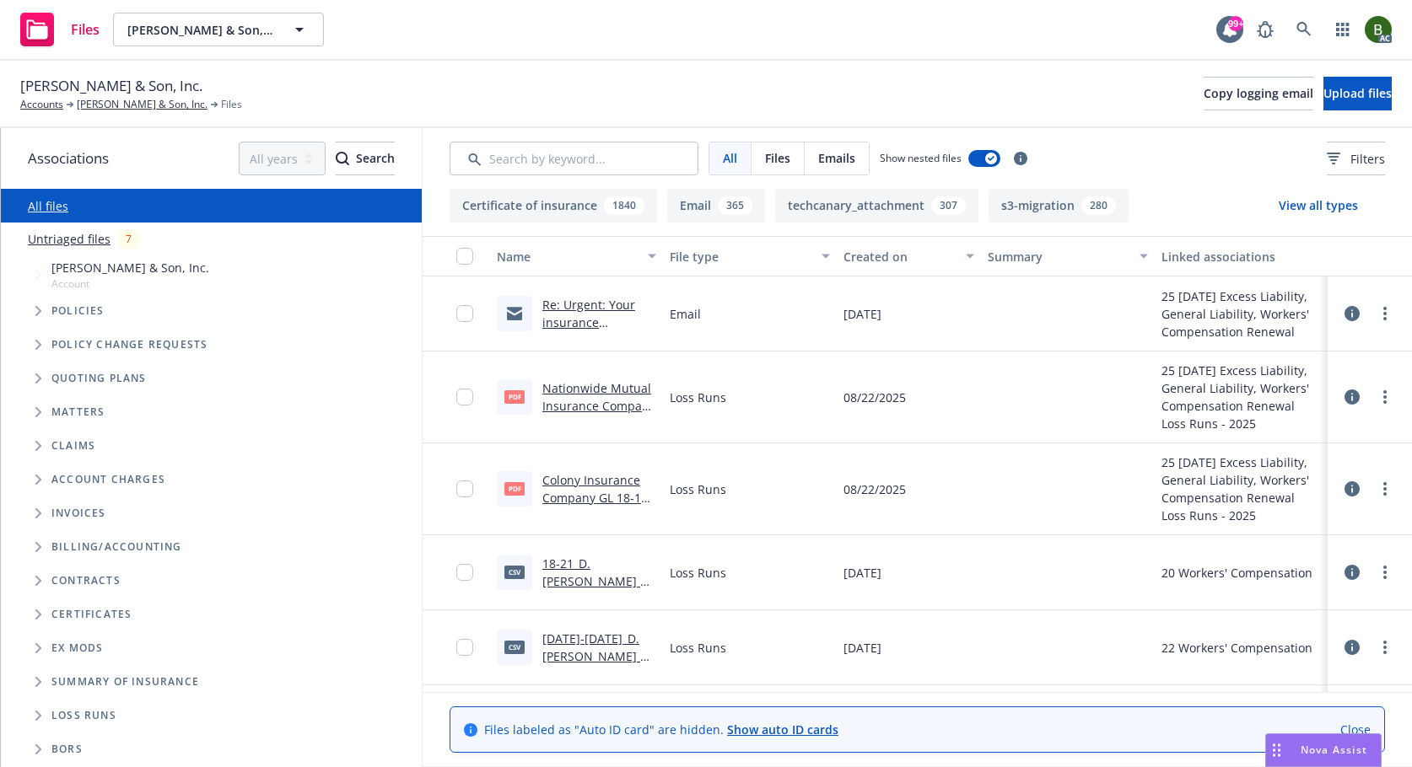
click at [1344, 484] on icon at bounding box center [1351, 489] width 15 height 15
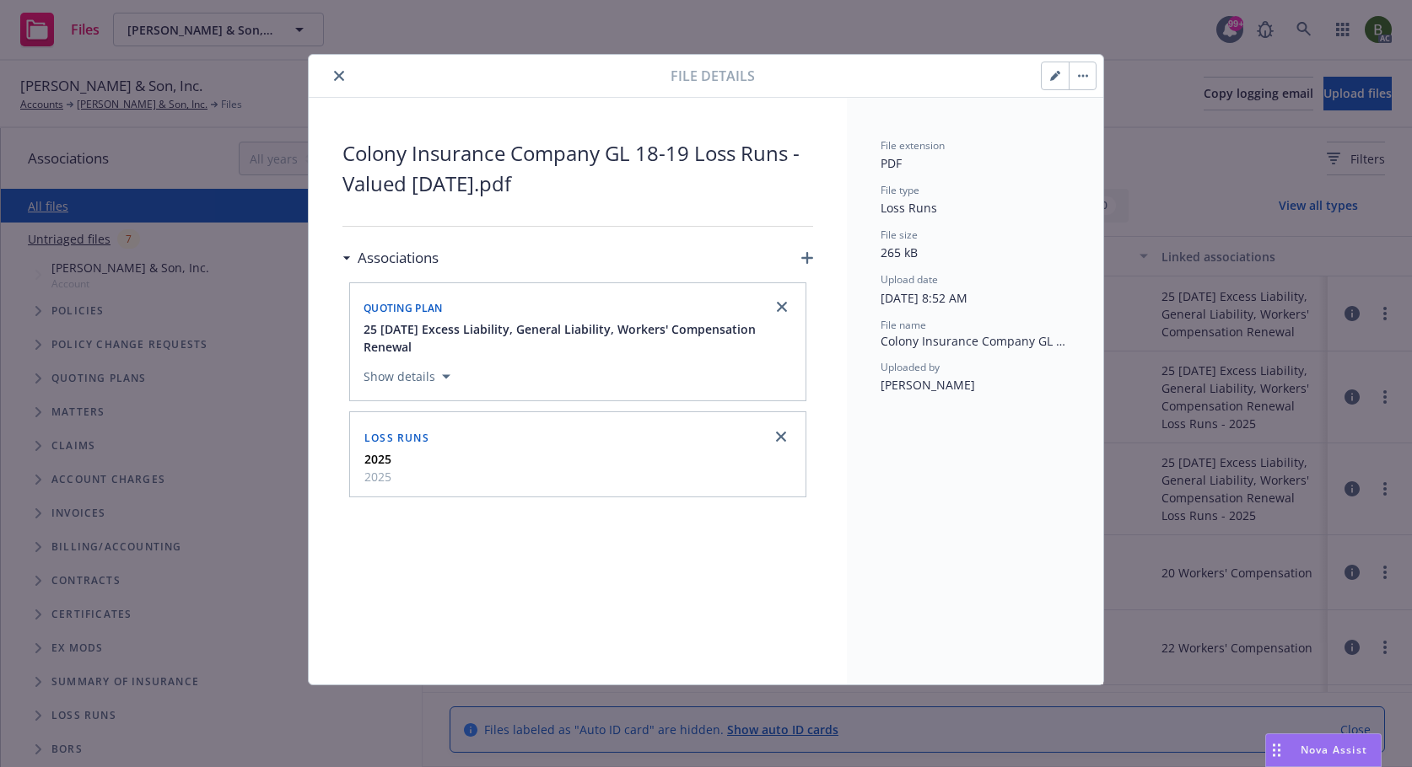
click at [337, 75] on icon "close" at bounding box center [339, 76] width 10 height 10
